Goal: Information Seeking & Learning: Learn about a topic

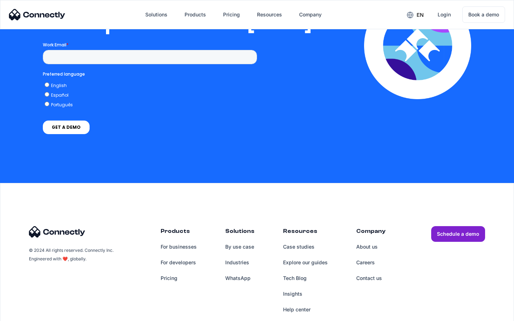
scroll to position [1452, 0]
